Goal: Task Accomplishment & Management: Complete application form

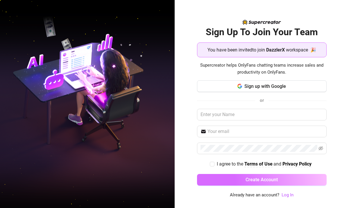
click at [246, 177] on span "Create Account" at bounding box center [262, 180] width 32 height 6
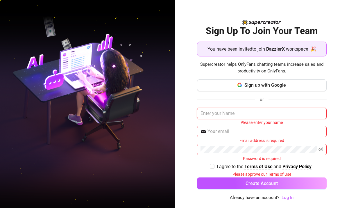
click at [242, 109] on input "text" at bounding box center [262, 114] width 130 height 12
click at [246, 118] on input "text" at bounding box center [262, 114] width 130 height 12
paste input "DazzlerX"
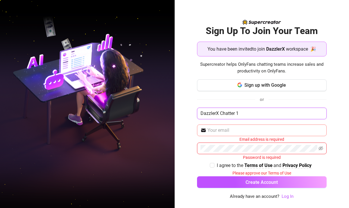
type input "DazzlerX Chatter 1"
click at [274, 129] on input "text" at bounding box center [265, 130] width 116 height 7
drag, startPoint x: 221, startPoint y: 111, endPoint x: 187, endPoint y: 111, distance: 33.1
click at [187, 111] on div "Sign Up To Join Your Team You have been invited to join DazzlerX workspace 🎉 Su…" at bounding box center [262, 104] width 175 height 208
click at [217, 130] on input "text" at bounding box center [265, 130] width 116 height 7
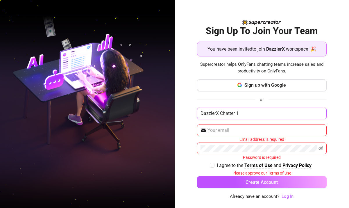
drag, startPoint x: 241, startPoint y: 114, endPoint x: 197, endPoint y: 113, distance: 44.2
click at [197, 113] on div "DazzlerX Chatter 1" at bounding box center [262, 114] width 130 height 12
click at [216, 128] on input "text" at bounding box center [265, 130] width 116 height 7
paste input "DazzlerX Chatter 1"
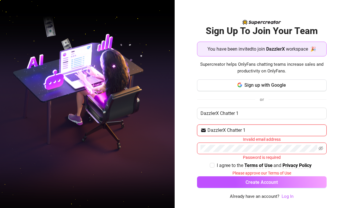
click at [228, 130] on input "DazzlerX Chatter 1" at bounding box center [265, 130] width 116 height 7
click at [225, 130] on input "DazzlerX.Chatter 1" at bounding box center [265, 130] width 116 height 7
click at [208, 130] on input "Dazzlerx.Chatter 1" at bounding box center [265, 130] width 116 height 7
click at [229, 131] on input "dazzlerx.Chatter 1" at bounding box center [265, 130] width 116 height 7
click at [248, 131] on input "dazzlerx.chatter 1" at bounding box center [265, 130] width 116 height 7
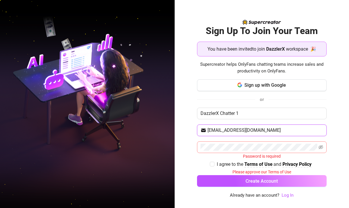
type input "[EMAIL_ADDRESS][DOMAIN_NAME]"
click at [236, 142] on span at bounding box center [262, 147] width 130 height 12
click at [235, 130] on input "[EMAIL_ADDRESS][DOMAIN_NAME]" at bounding box center [265, 130] width 116 height 7
drag, startPoint x: 208, startPoint y: 130, endPoint x: 224, endPoint y: 131, distance: 16.3
click at [224, 131] on input "[EMAIL_ADDRESS][DOMAIN_NAME]" at bounding box center [265, 130] width 116 height 7
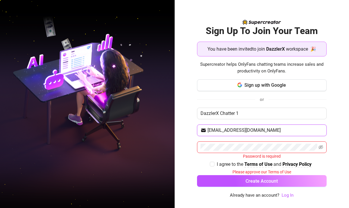
click at [224, 131] on input "[EMAIL_ADDRESS][DOMAIN_NAME]" at bounding box center [265, 130] width 116 height 7
drag, startPoint x: 227, startPoint y: 131, endPoint x: 242, endPoint y: 131, distance: 15.4
click at [242, 131] on input "[EMAIL_ADDRESS][DOMAIN_NAME]" at bounding box center [265, 130] width 116 height 7
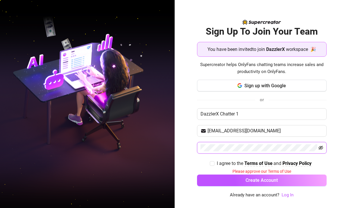
click at [322, 145] on icon "eye-invisible" at bounding box center [320, 147] width 5 height 5
click at [210, 164] on input "I agree to the Terms of Use and Privacy Policy" at bounding box center [212, 163] width 4 height 4
checkbox input "true"
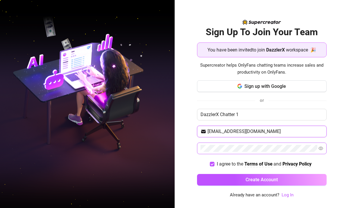
drag, startPoint x: 279, startPoint y: 133, endPoint x: 201, endPoint y: 125, distance: 78.2
click at [201, 125] on div "Sign up with Google or DazzlerX Chatter 1 [EMAIL_ADDRESS][DOMAIN_NAME] I agree …" at bounding box center [262, 135] width 130 height 110
click at [225, 131] on input "[EMAIL_ADDRESS][DOMAIN_NAME]" at bounding box center [265, 131] width 116 height 7
click at [212, 134] on input "[EMAIL_ADDRESS][DOMAIN_NAME]" at bounding box center [265, 131] width 116 height 7
click at [223, 133] on input "[EMAIL_ADDRESS][DOMAIN_NAME]" at bounding box center [265, 131] width 116 height 7
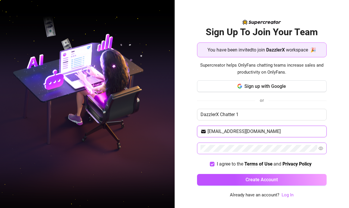
click at [226, 131] on input "[EMAIL_ADDRESS][DOMAIN_NAME]" at bounding box center [265, 131] width 116 height 7
type input "[EMAIL_ADDRESS][DOMAIN_NAME]"
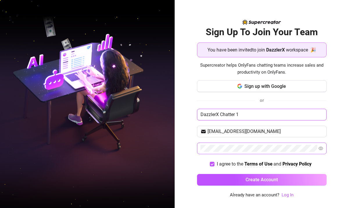
click at [216, 114] on input "DazzlerX Chatter 1" at bounding box center [262, 115] width 130 height 12
click at [225, 114] on input "DX Chatter 1" at bounding box center [262, 115] width 130 height 12
click at [232, 112] on input "DX Chatter 1" at bounding box center [262, 115] width 130 height 12
drag, startPoint x: 223, startPoint y: 115, endPoint x: 240, endPoint y: 115, distance: 16.9
click at [240, 115] on input "DX Chatter 1" at bounding box center [262, 115] width 130 height 12
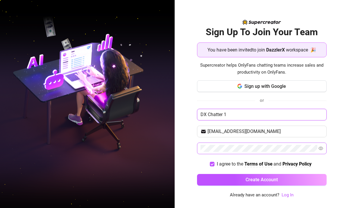
click at [240, 115] on input "DX Chatter 1" at bounding box center [262, 115] width 130 height 12
click at [209, 114] on input "DX Chatter 1" at bounding box center [262, 115] width 130 height 12
click at [225, 114] on input "DX.Chatter 1" at bounding box center [262, 115] width 130 height 12
type input "DX.Chatter.1"
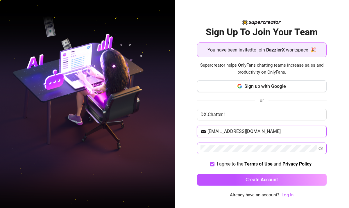
click at [230, 130] on input "[EMAIL_ADDRESS][DOMAIN_NAME]" at bounding box center [265, 131] width 116 height 7
click at [214, 132] on input "[EMAIL_ADDRESS][DOMAIN_NAME]" at bounding box center [265, 131] width 116 height 7
type input "[EMAIL_ADDRESS][DOMAIN_NAME]"
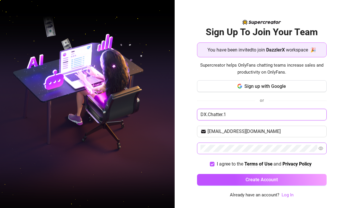
click at [207, 114] on input "DX.Chatter.1" at bounding box center [262, 115] width 130 height 12
click at [226, 115] on input "DX_Chatter.1" at bounding box center [262, 115] width 130 height 12
click at [233, 112] on input "DX_Chatter_1" at bounding box center [262, 115] width 130 height 12
drag, startPoint x: 236, startPoint y: 115, endPoint x: 187, endPoint y: 111, distance: 49.0
click at [187, 111] on div "Sign Up To Join Your Team You have been invited to join DazzlerX workspace 🎉 Su…" at bounding box center [262, 104] width 175 height 208
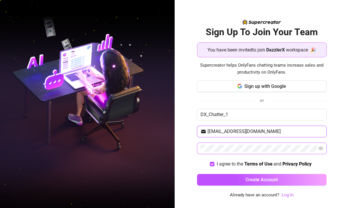
drag, startPoint x: 272, startPoint y: 131, endPoint x: 178, endPoint y: 131, distance: 93.3
click at [178, 131] on div "Sign Up To Join Your Team You have been invited to join DazzlerX workspace 🎉 Su…" at bounding box center [262, 104] width 175 height 208
click at [191, 140] on div "Sign Up To Join Your Team You have been invited to join DazzlerX workspace 🎉 Su…" at bounding box center [262, 104] width 175 height 208
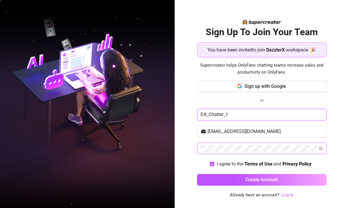
click at [231, 116] on input "DX_Chatter_1" at bounding box center [262, 115] width 130 height 12
type input "DX_Chatter_6"
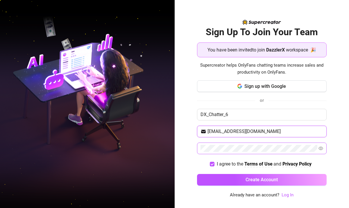
click at [233, 130] on input "[EMAIL_ADDRESS][DOMAIN_NAME]" at bounding box center [265, 131] width 116 height 7
type input "[EMAIL_ADDRESS][DOMAIN_NAME]"
click at [178, 147] on div "Sign Up To Join Your Team You have been invited to join DazzlerX workspace 🎉 Su…" at bounding box center [262, 104] width 175 height 208
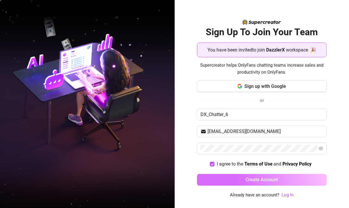
click at [278, 179] on button "Create Account" at bounding box center [262, 180] width 130 height 12
